Goal: Communication & Community: Connect with others

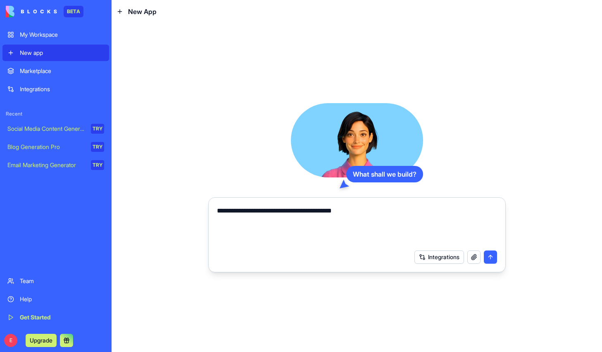
type textarea "**********"
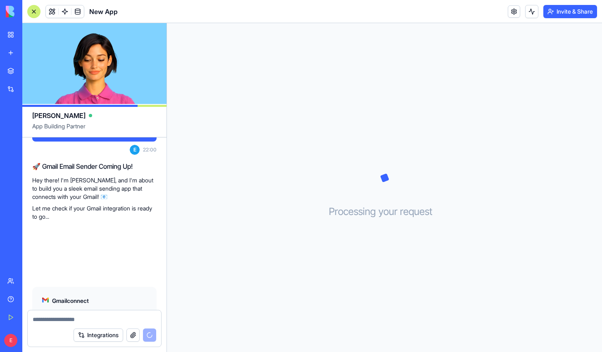
scroll to position [83, 0]
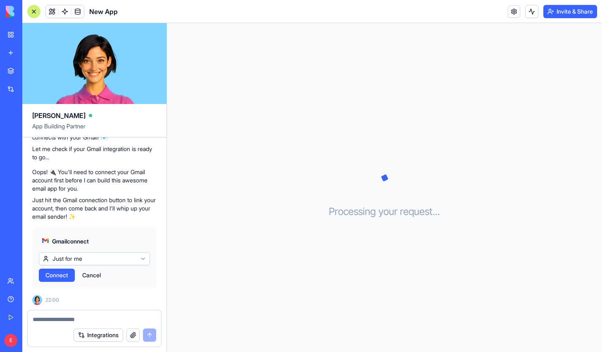
click at [57, 277] on span "Connect" at bounding box center [56, 275] width 23 height 8
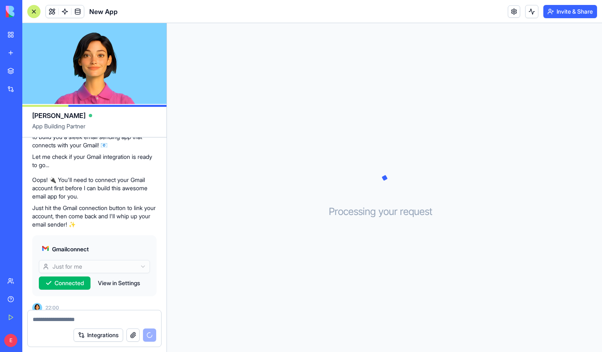
scroll to position [83, 0]
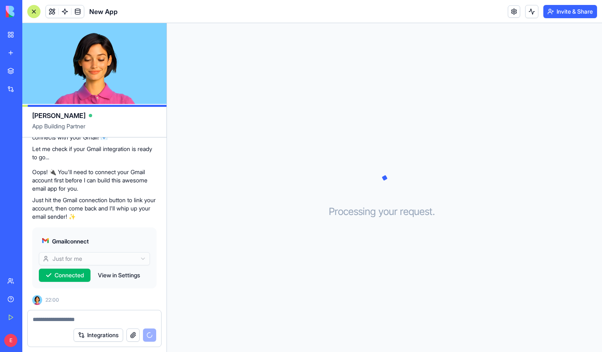
click at [26, 284] on div "Team" at bounding box center [25, 281] width 11 height 8
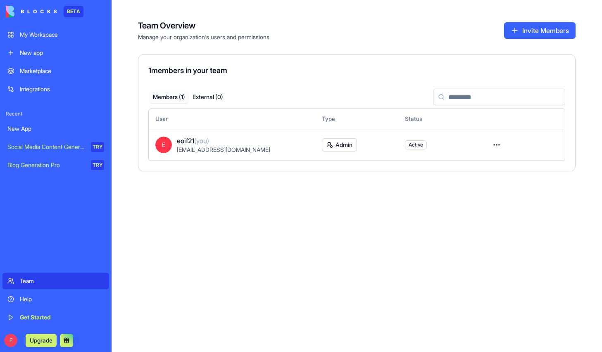
click at [537, 26] on button "Invite Members" at bounding box center [539, 30] width 71 height 17
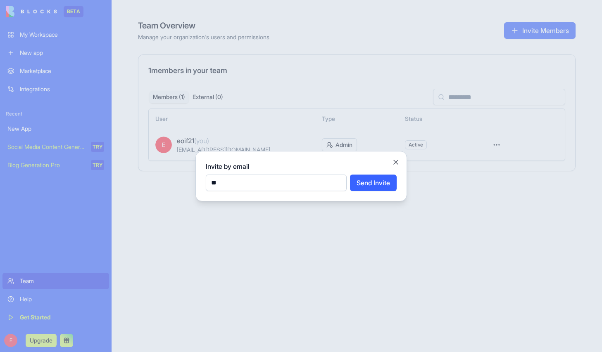
type input "*"
type input "**********"
click at [350, 175] on button "Send Invite" at bounding box center [373, 183] width 47 height 17
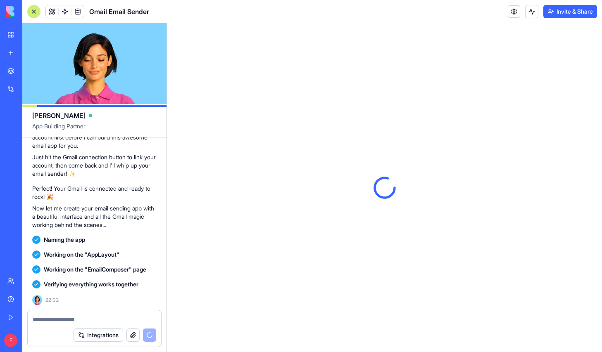
scroll to position [282, 0]
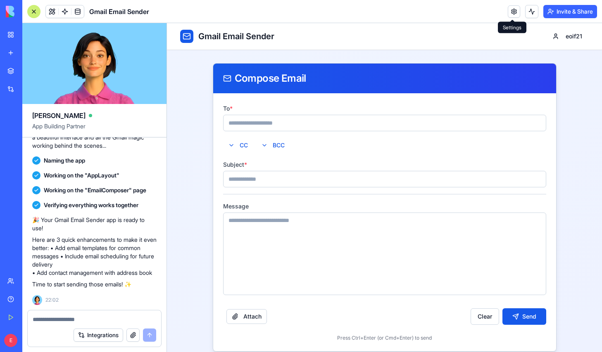
click at [513, 9] on link at bounding box center [513, 11] width 12 height 12
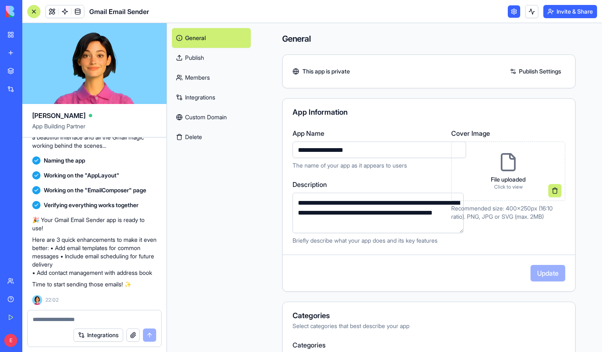
click at [203, 105] on link "Integrations" at bounding box center [211, 98] width 79 height 20
